Goal: Task Accomplishment & Management: Manage account settings

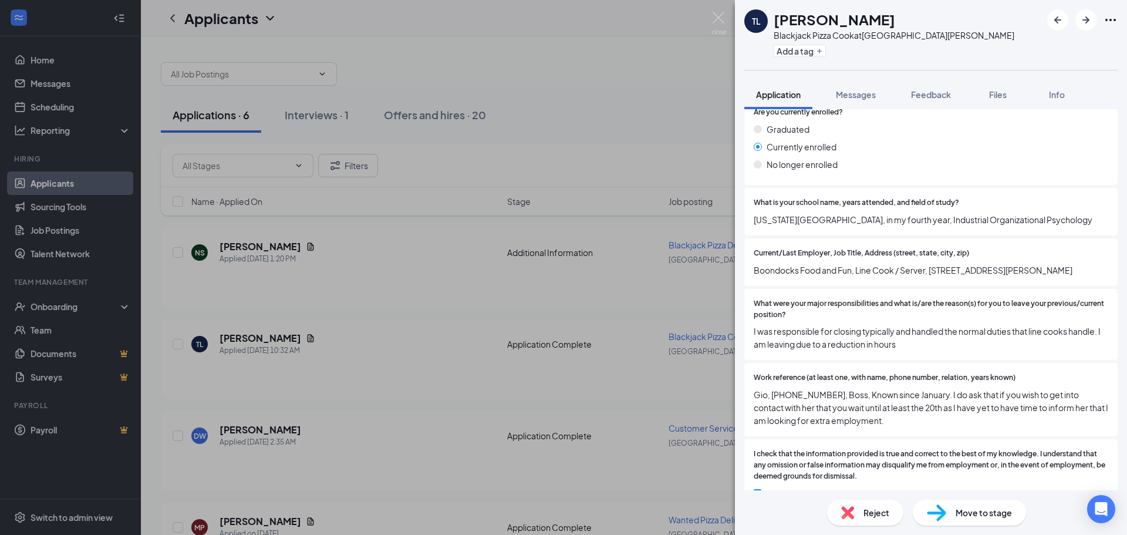
scroll to position [979, 0]
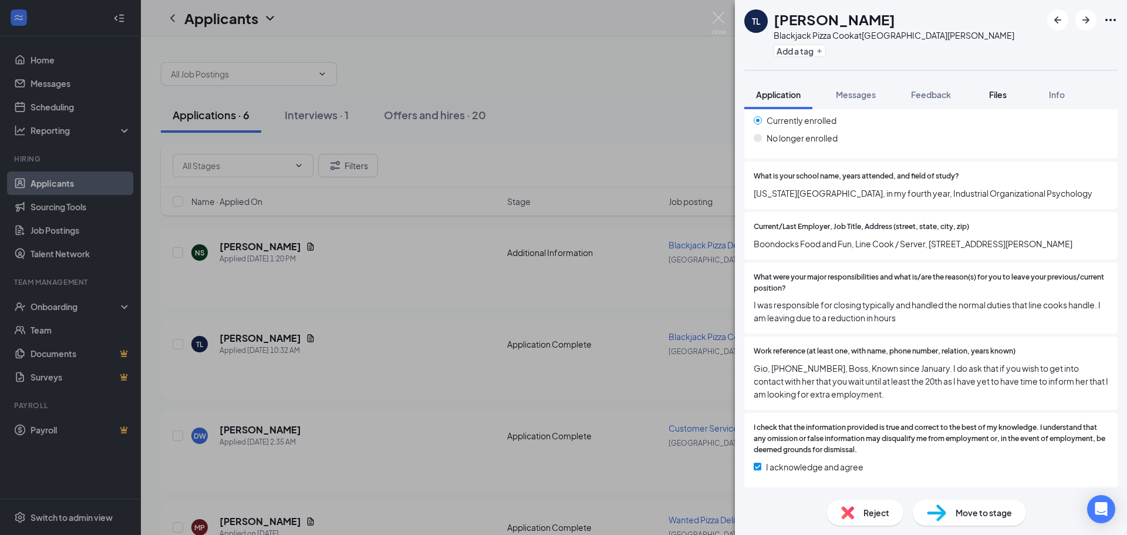
click at [1000, 100] on button "Files" at bounding box center [998, 94] width 47 height 29
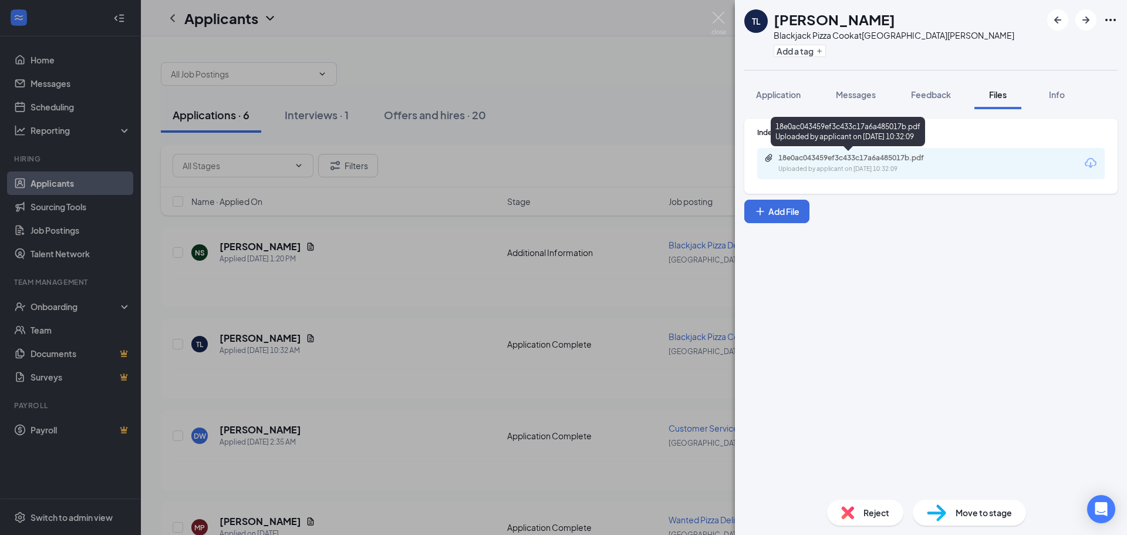
click at [845, 164] on div "Uploaded by applicant on [DATE] 10:32:09" at bounding box center [866, 168] width 176 height 9
click at [585, 63] on div "TL Trace [PERSON_NAME] Blackjack Pizza Cook at [GEOGRAPHIC_DATA][PERSON_NAME] A…" at bounding box center [563, 267] width 1127 height 535
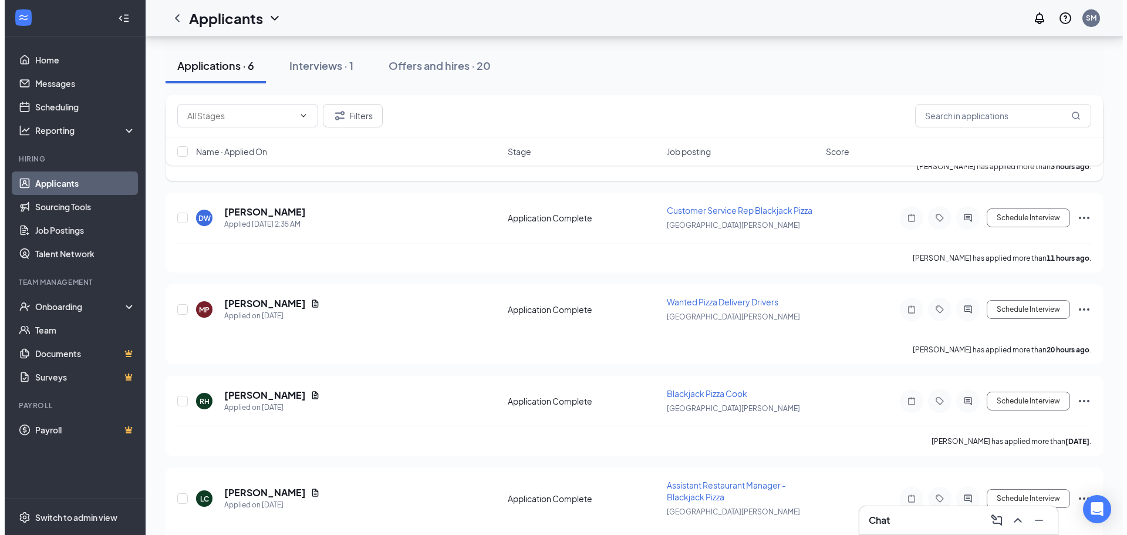
scroll to position [197, 0]
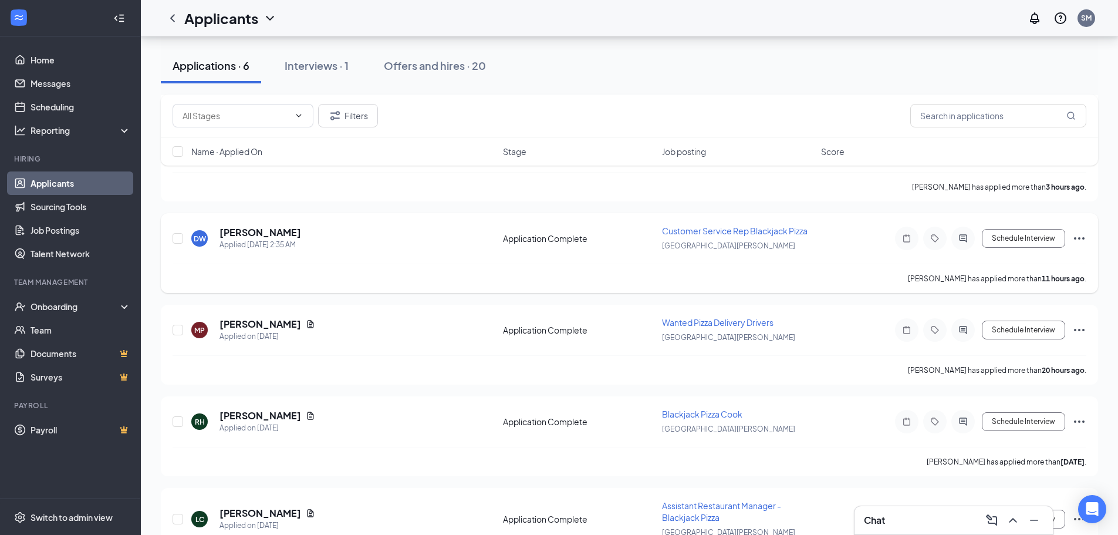
click at [356, 245] on div "DW [PERSON_NAME] Applied [DATE] 2:35 AM" at bounding box center [343, 238] width 305 height 25
click at [282, 237] on h5 "[PERSON_NAME]" at bounding box center [261, 232] width 82 height 13
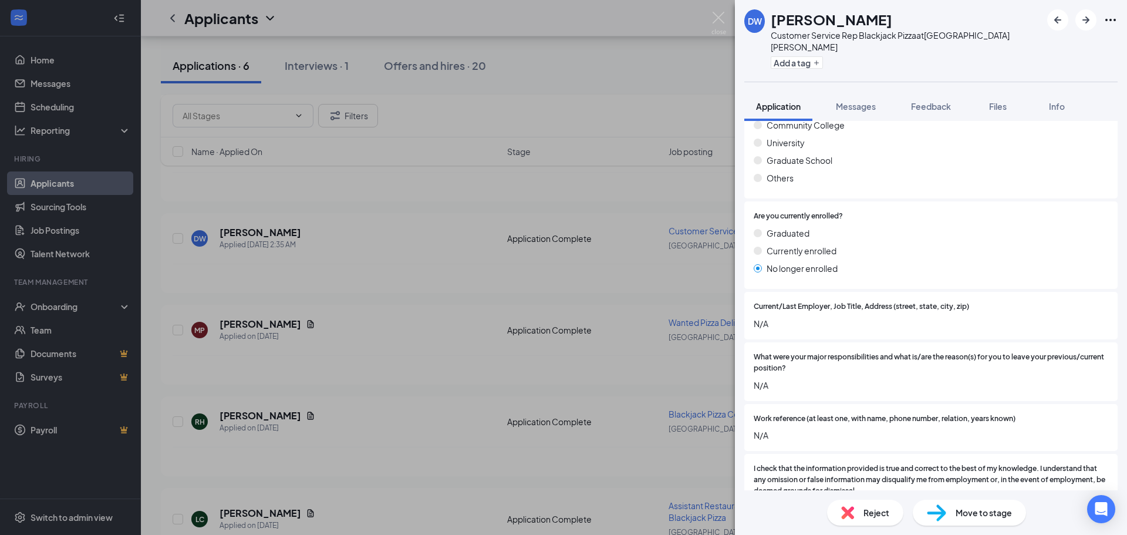
scroll to position [885, 0]
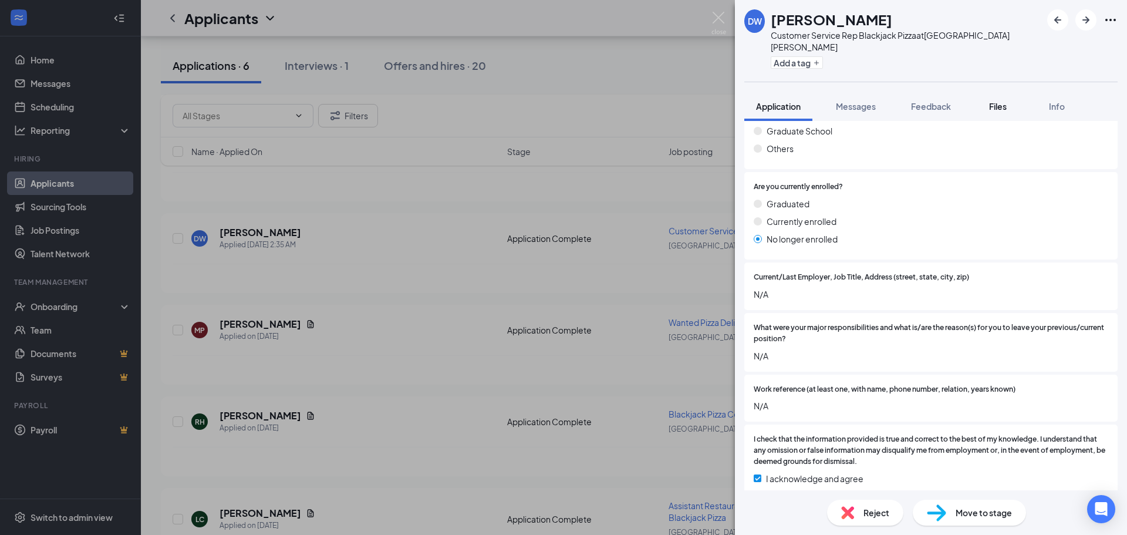
click at [1003, 102] on button "Files" at bounding box center [998, 106] width 47 height 29
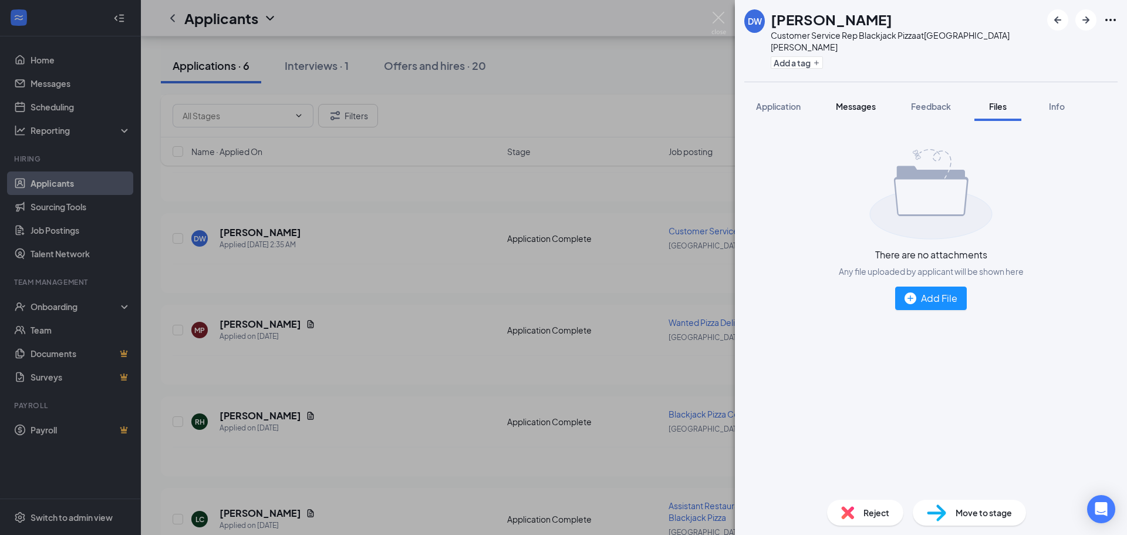
click at [853, 101] on span "Messages" at bounding box center [856, 106] width 40 height 11
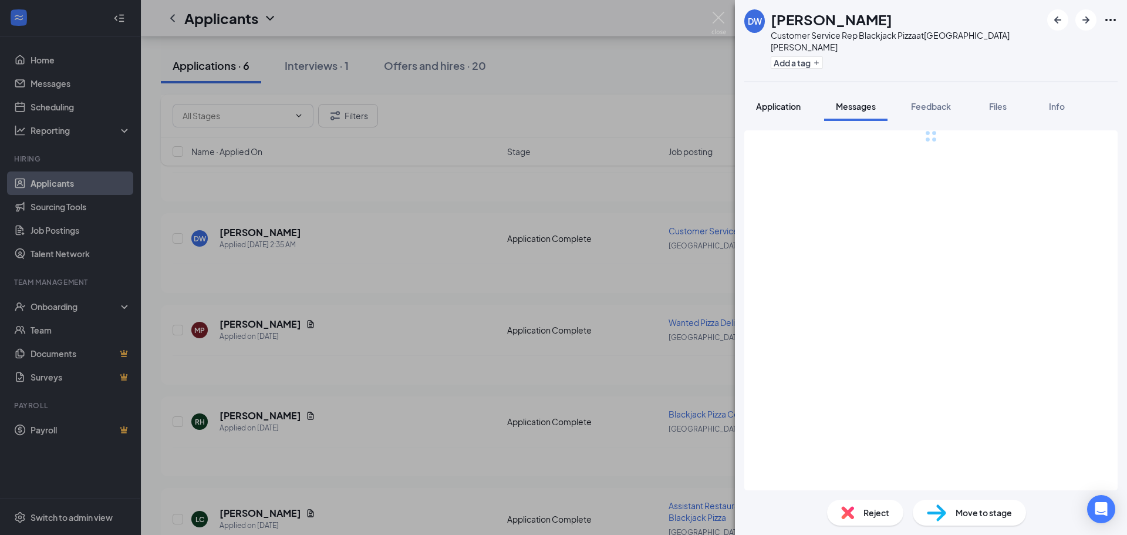
click at [788, 101] on span "Application" at bounding box center [778, 106] width 45 height 11
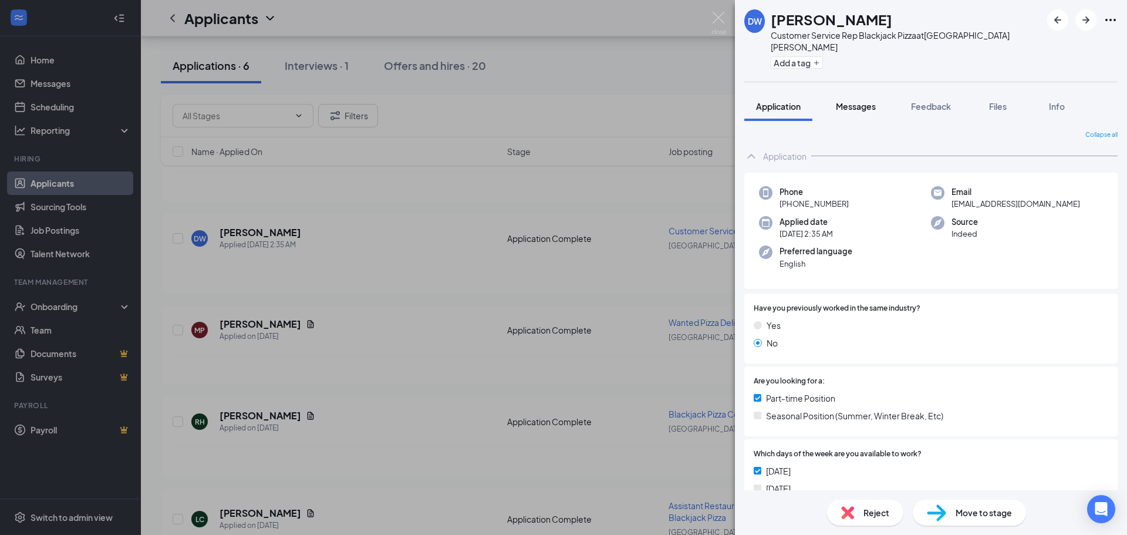
click at [850, 101] on span "Messages" at bounding box center [856, 106] width 40 height 11
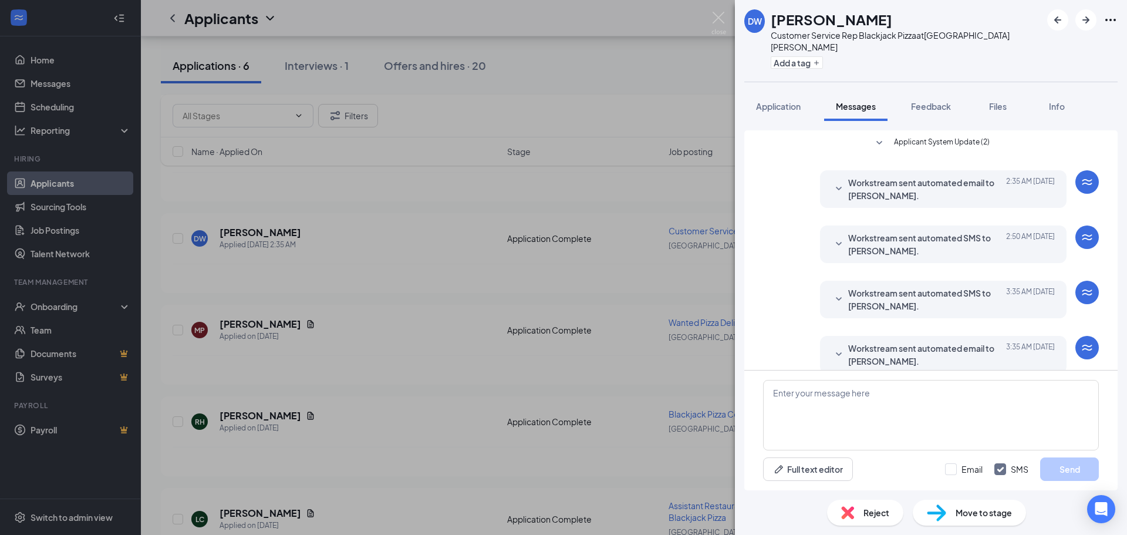
scroll to position [38, 0]
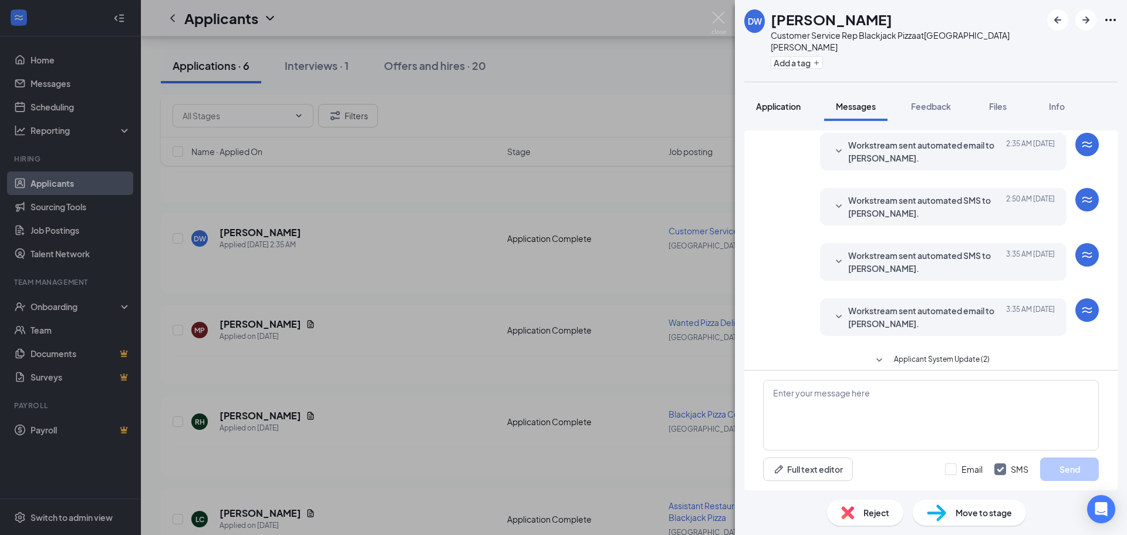
click at [770, 101] on span "Application" at bounding box center [778, 106] width 45 height 11
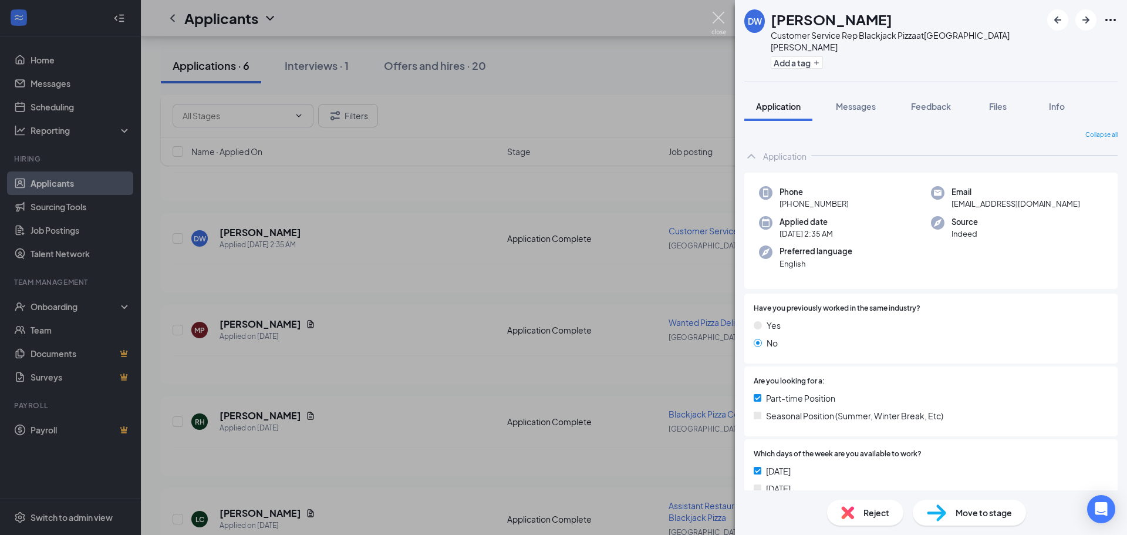
click at [722, 15] on img at bounding box center [719, 23] width 15 height 23
